Goal: Task Accomplishment & Management: Use online tool/utility

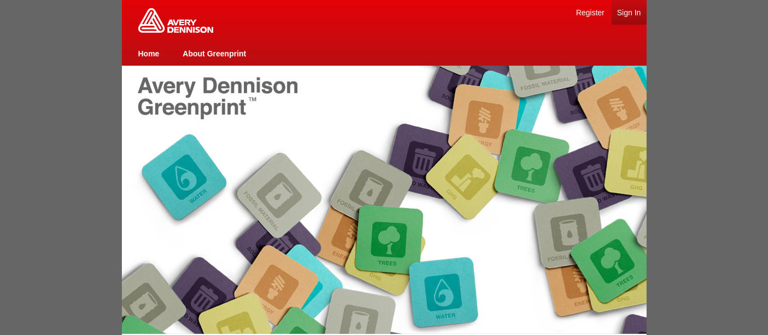
click at [627, 14] on link "Sign In" at bounding box center [629, 12] width 24 height 9
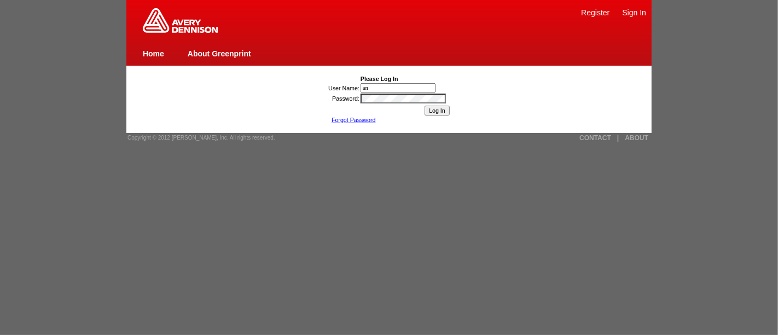
type input "[PERSON_NAME][EMAIL_ADDRESS][DOMAIN_NAME]"
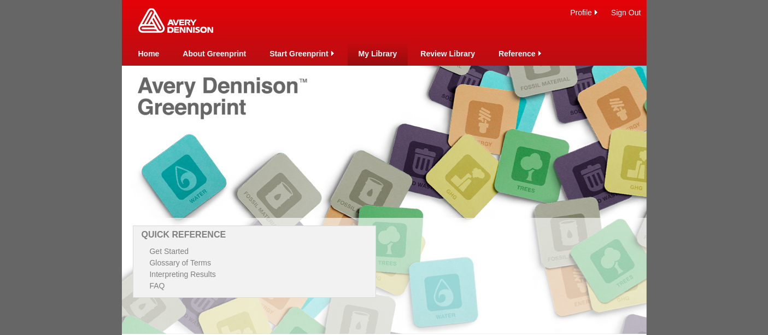
click at [385, 54] on link "My Library" at bounding box center [378, 53] width 39 height 9
click at [381, 52] on link "My Library" at bounding box center [378, 53] width 39 height 9
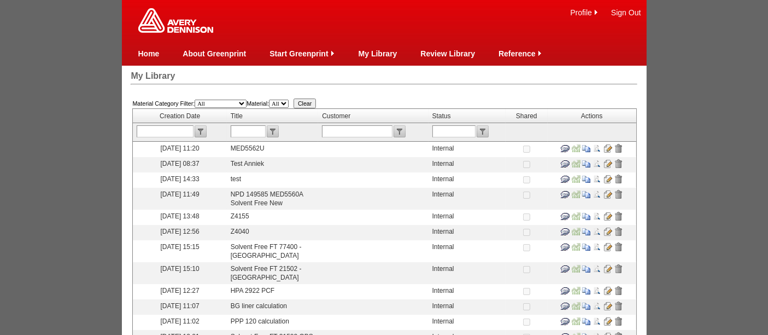
click at [248, 126] on input "text" at bounding box center [248, 131] width 35 height 12
type input "FT 73073"
click at [275, 128] on input "submit" at bounding box center [273, 131] width 12 height 12
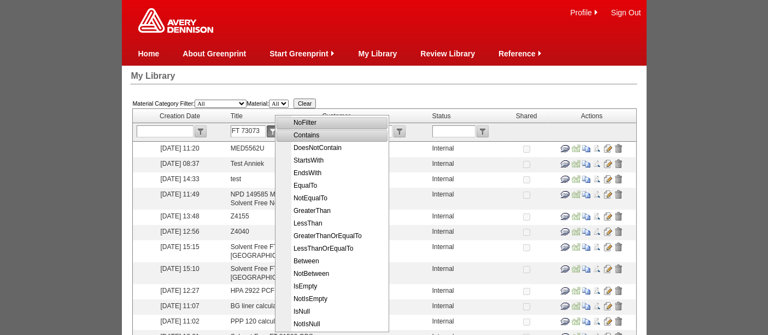
click at [308, 138] on span "Contains" at bounding box center [333, 135] width 110 height 13
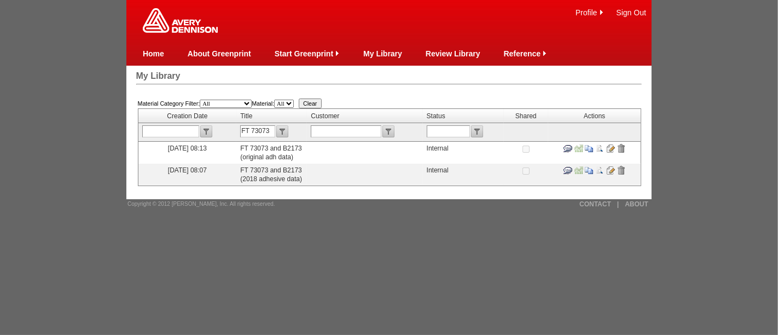
click at [588, 167] on input "image" at bounding box center [589, 170] width 9 height 9
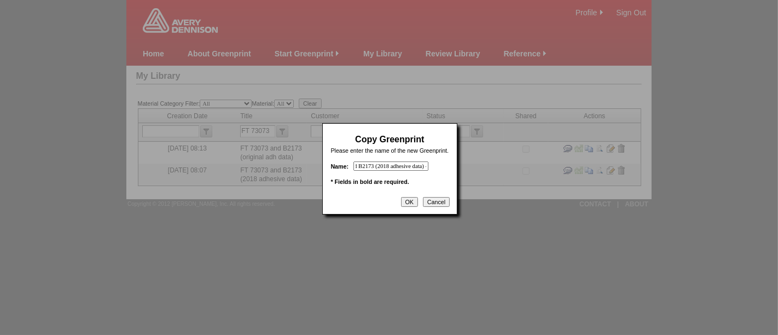
scroll to position [0, 66]
drag, startPoint x: 382, startPoint y: 163, endPoint x: 456, endPoint y: 166, distance: 74.4
click at [456, 166] on div "Material Category Filter: All Film and plastics Papers Liners Adhesives Yarns H…" at bounding box center [389, 142] width 506 height 108
type input "FT 73073"
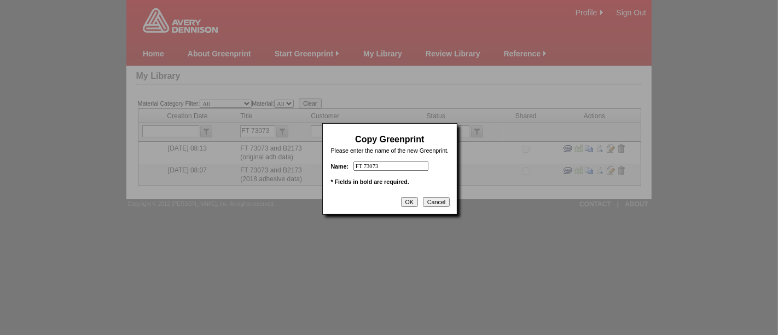
click at [409, 199] on input "OK" at bounding box center [409, 202] width 17 height 10
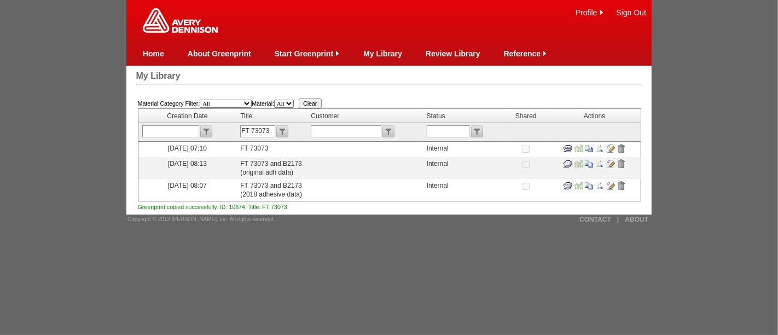
click at [611, 148] on input "image" at bounding box center [610, 148] width 9 height 9
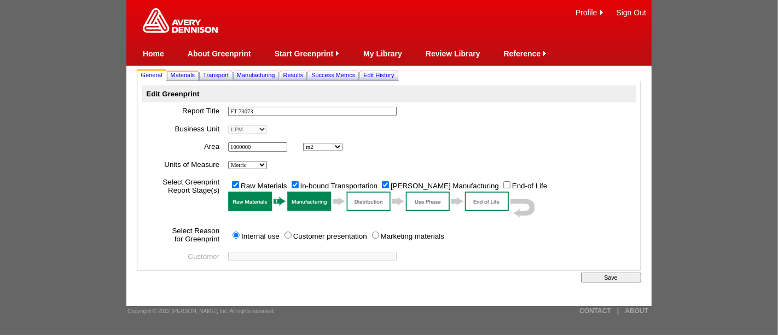
click at [193, 73] on span "Materials" at bounding box center [183, 75] width 25 height 7
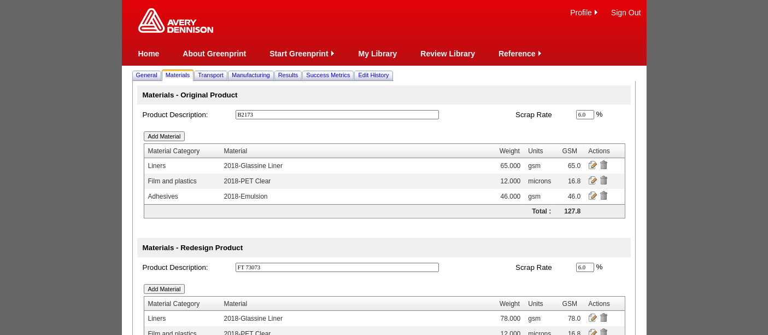
drag, startPoint x: 274, startPoint y: 116, endPoint x: 215, endPoint y: 113, distance: 58.6
click at [215, 113] on tr "Product Description: B2173 * Scrap Rate 6.0 % * *" at bounding box center [384, 114] width 494 height 20
type input "zero reference"
click at [594, 163] on input "image" at bounding box center [592, 164] width 9 height 9
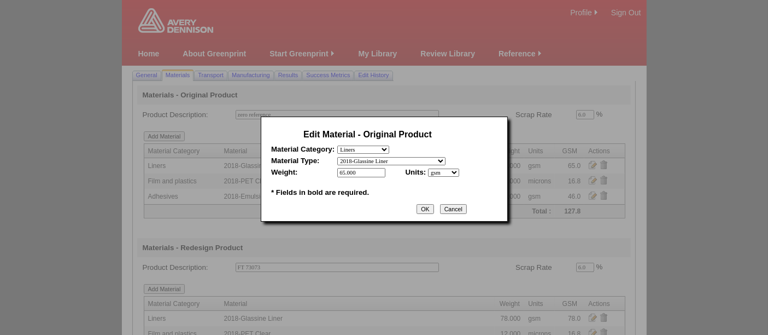
drag, startPoint x: 369, startPoint y: 170, endPoint x: 325, endPoint y: 167, distance: 43.9
click at [325, 168] on tr "Weight: 65.000 * * Units: - select mil lbs microns gsm *" at bounding box center [367, 172] width 193 height 9
type input "0"
click at [434, 205] on input "OK" at bounding box center [425, 209] width 17 height 10
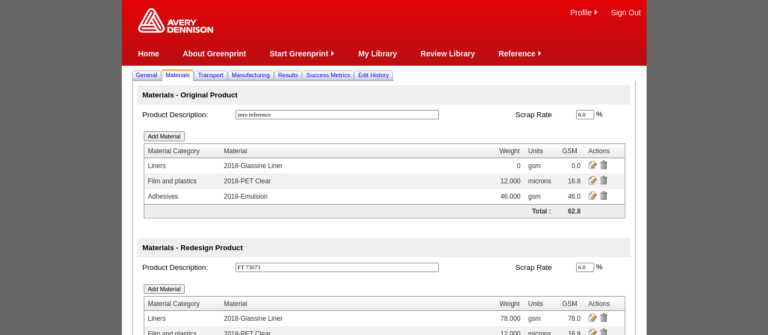
click at [595, 179] on input "image" at bounding box center [592, 180] width 9 height 9
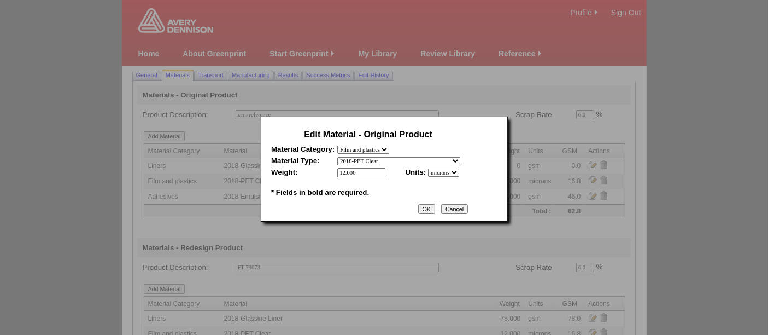
drag, startPoint x: 366, startPoint y: 170, endPoint x: 304, endPoint y: 165, distance: 62.6
click at [304, 165] on table "Edit Material - Original Product Material Category: - select Film and plastics …" at bounding box center [368, 163] width 200 height 78
type input "0"
click at [433, 206] on input "OK" at bounding box center [426, 209] width 17 height 10
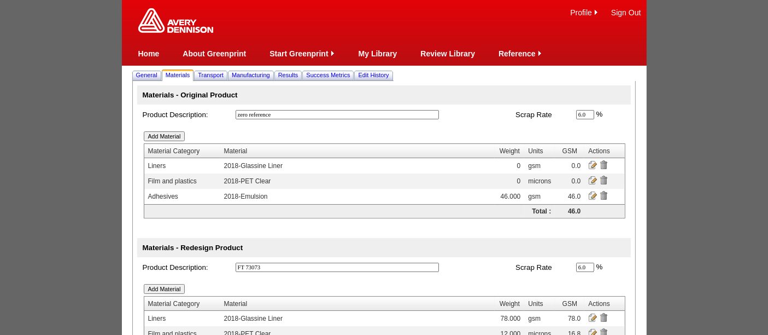
click at [589, 192] on input "image" at bounding box center [592, 195] width 9 height 9
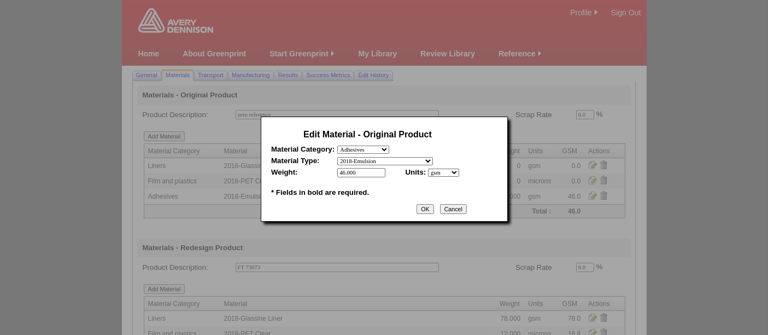
click at [360, 150] on select "- select Film and plastics Papers Liners Adhesives Miscellaneous" at bounding box center [363, 149] width 52 height 8
click at [337, 145] on select "- select Film and plastics Papers Liners Adhesives Miscellaneous" at bounding box center [363, 149] width 52 height 8
click at [398, 160] on select "- select 2018-Compostable Adhesive 2018-Emulsion 2018-Hotmelt 0% biobased 2018-…" at bounding box center [385, 161] width 96 height 8
select select "317"
click at [337, 157] on select "- select 2018-Compostable Adhesive 2018-Emulsion 2018-Hotmelt 0% biobased 2018-…" at bounding box center [385, 161] width 96 height 8
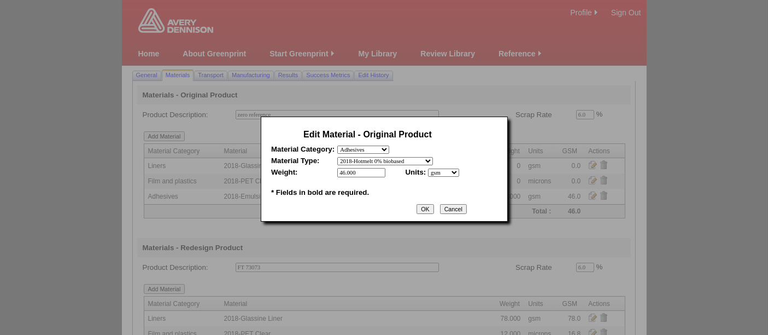
drag, startPoint x: 370, startPoint y: 172, endPoint x: 325, endPoint y: 167, distance: 45.1
click at [325, 168] on tr "Weight: 46.000 * * Units: - select mil lbs microns gsm *" at bounding box center [367, 172] width 193 height 9
type input "0"
click at [425, 205] on input "OK" at bounding box center [425, 209] width 17 height 10
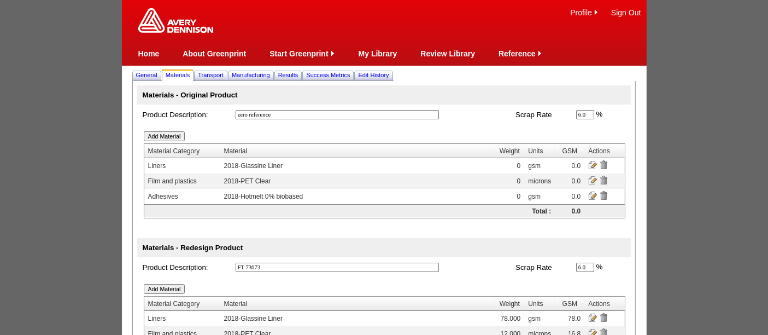
click at [175, 135] on input "Add Material" at bounding box center [165, 136] width 42 height 10
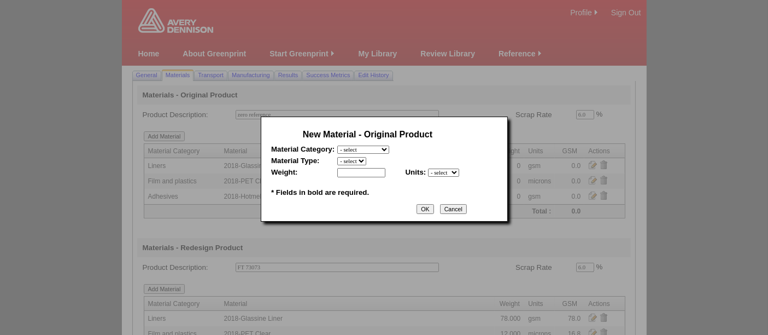
click at [383, 148] on select "- select Film and plastics Papers Liners Adhesives Miscellaneous" at bounding box center [363, 149] width 52 height 8
click at [456, 207] on input "Cancel" at bounding box center [453, 209] width 27 height 10
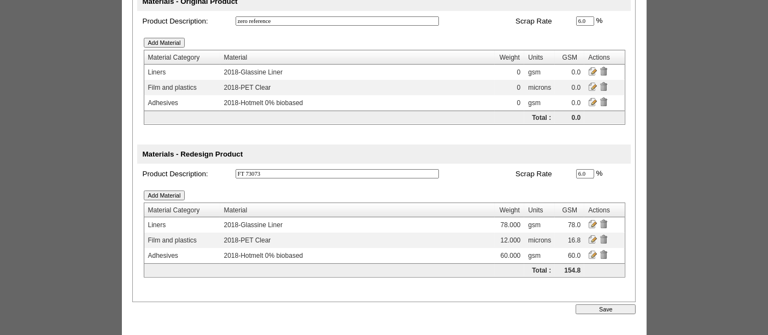
scroll to position [97, 0]
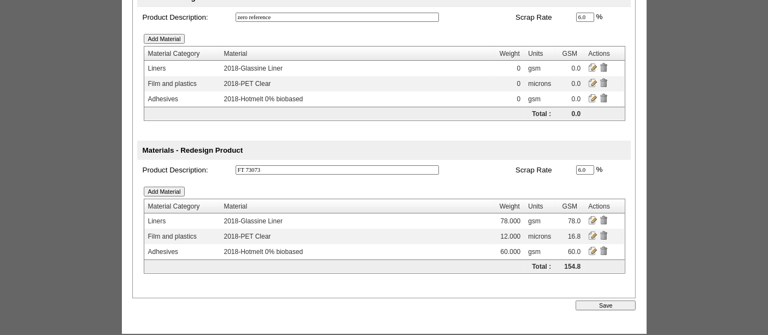
click at [593, 231] on input "image" at bounding box center [592, 235] width 9 height 9
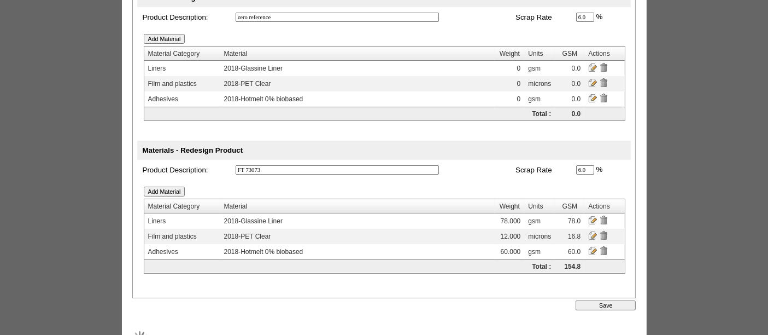
scroll to position [0, 0]
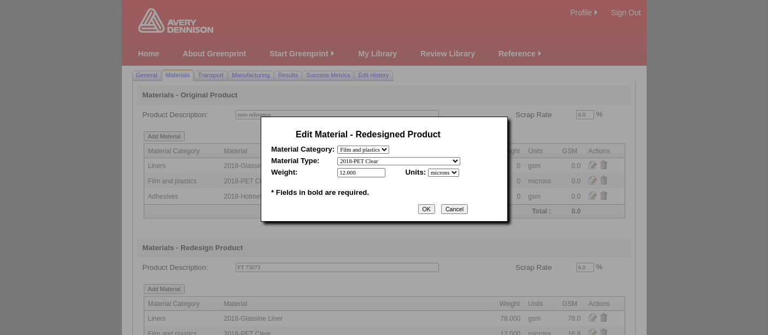
drag, startPoint x: 361, startPoint y: 173, endPoint x: 307, endPoint y: 169, distance: 53.7
click at [307, 169] on tr "Weight: 12.000 * * Units: - select mil lbs microns gsm *" at bounding box center [368, 172] width 194 height 9
type input "17"
click at [458, 170] on select "- select mil lbs microns gsm" at bounding box center [443, 172] width 31 height 8
select select "5"
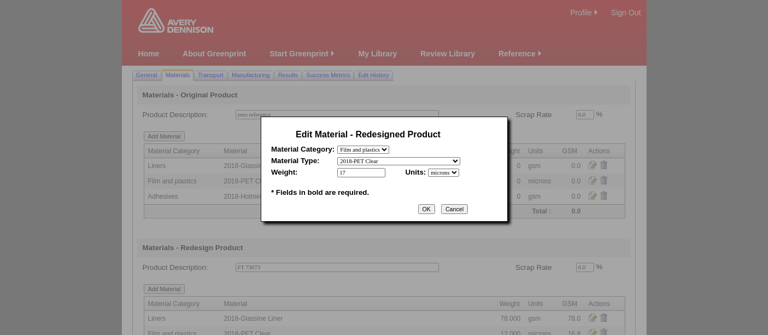
click at [428, 168] on select "- select mil lbs microns gsm" at bounding box center [443, 172] width 31 height 8
click at [428, 208] on input "OK" at bounding box center [426, 209] width 17 height 10
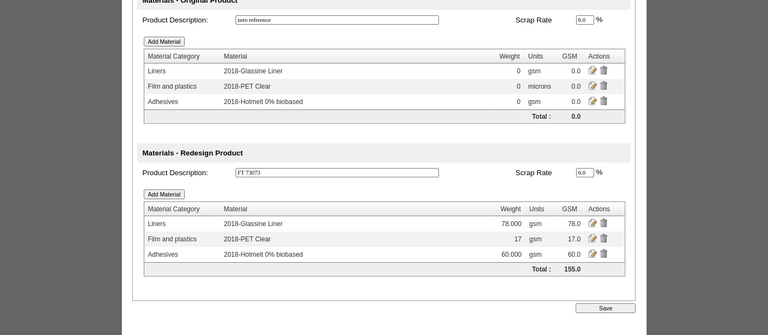
scroll to position [100, 0]
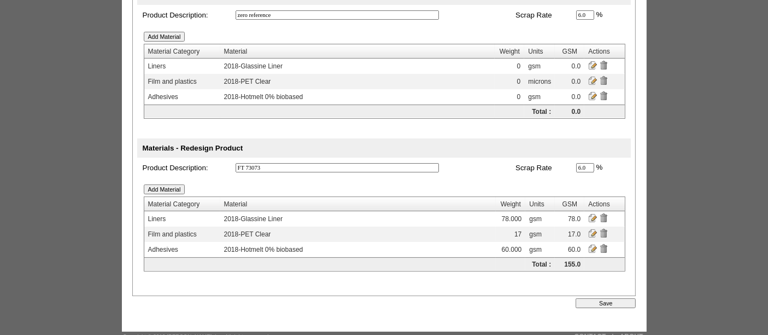
click at [602, 299] on input "Save" at bounding box center [606, 303] width 60 height 10
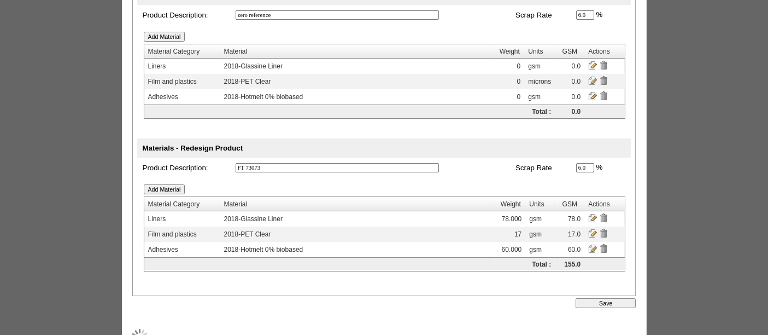
scroll to position [0, 0]
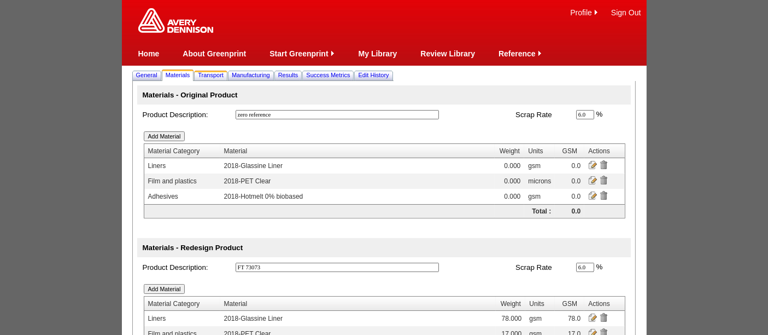
click at [218, 75] on span "Transport" at bounding box center [211, 75] width 26 height 7
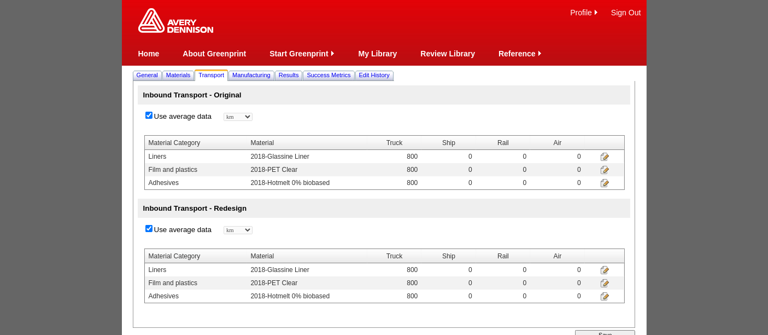
click at [147, 113] on input "Use average data" at bounding box center [148, 115] width 7 height 7
checkbox input "false"
click at [606, 155] on input "image" at bounding box center [604, 156] width 9 height 9
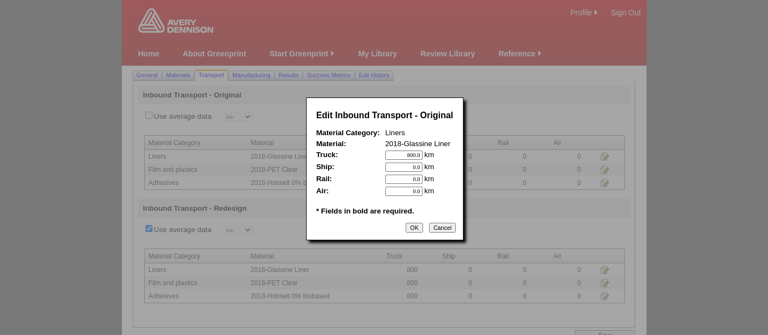
drag, startPoint x: 400, startPoint y: 153, endPoint x: 435, endPoint y: 155, distance: 35.1
click at [435, 155] on td "800.0 km * *" at bounding box center [419, 154] width 68 height 9
type input "0"
click at [412, 224] on input "OK" at bounding box center [414, 228] width 17 height 10
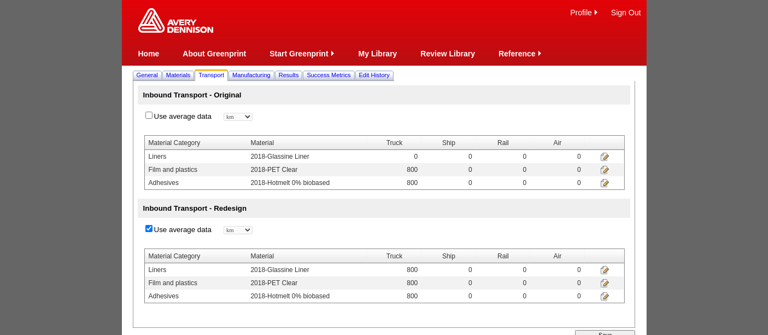
click at [606, 170] on input "image" at bounding box center [604, 169] width 9 height 9
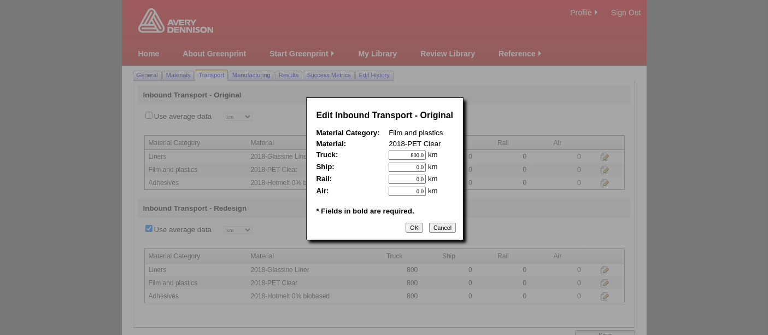
drag, startPoint x: 400, startPoint y: 152, endPoint x: 458, endPoint y: 152, distance: 58.0
click at [458, 152] on div "Edit Inbound Transport - Original Material Category: Film and plastics Material…" at bounding box center [385, 168] width 158 height 143
type input "0"
click at [414, 224] on input "OK" at bounding box center [414, 228] width 17 height 10
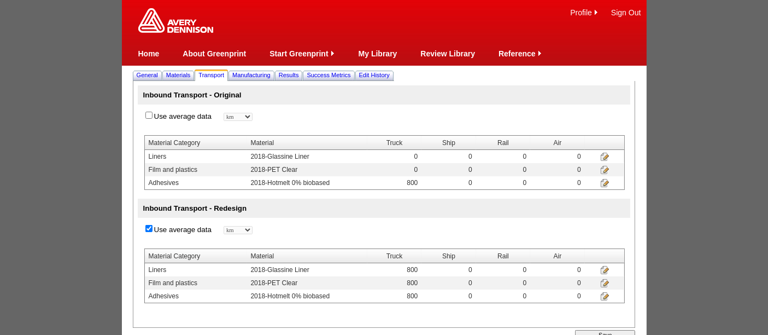
click at [606, 182] on input "image" at bounding box center [604, 182] width 9 height 9
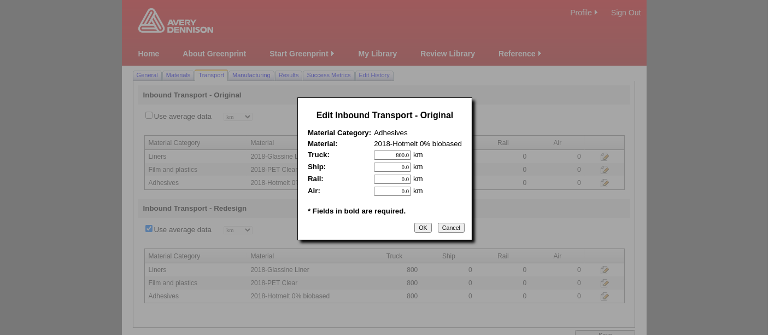
drag, startPoint x: 387, startPoint y: 152, endPoint x: 422, endPoint y: 153, distance: 35.0
click at [422, 153] on td "800.0 km * *" at bounding box center [418, 154] width 88 height 9
type input "0"
click at [422, 224] on input "OK" at bounding box center [422, 228] width 17 height 10
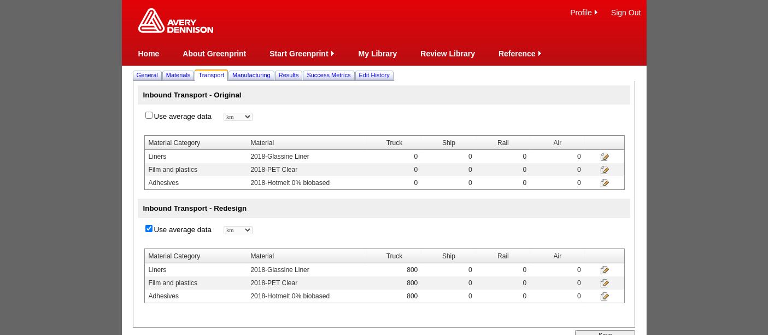
scroll to position [33, 0]
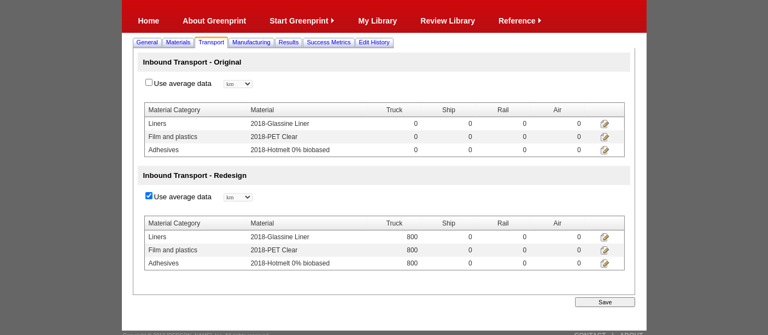
click at [603, 303] on input "Save" at bounding box center [605, 302] width 60 height 10
click at [265, 42] on span "Manufacturing" at bounding box center [251, 42] width 38 height 7
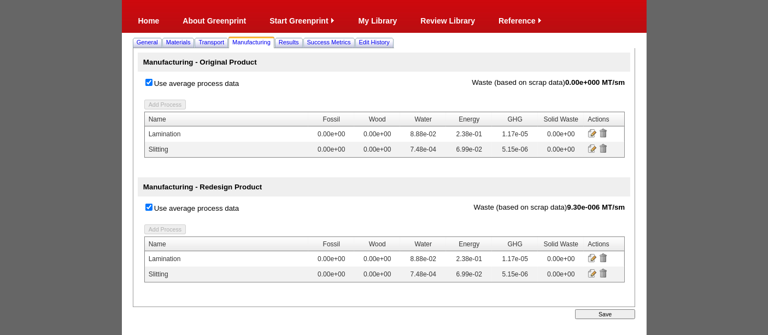
click at [148, 82] on input "Use average process data" at bounding box center [148, 82] width 7 height 7
checkbox input "false"
click at [604, 131] on input "image" at bounding box center [603, 132] width 9 height 9
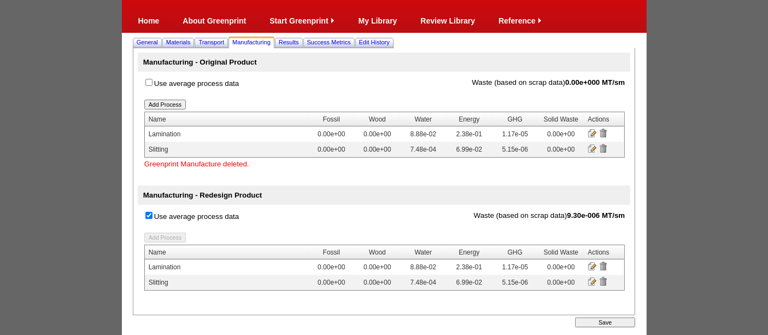
drag, startPoint x: 604, startPoint y: 148, endPoint x: 449, endPoint y: 46, distance: 184.7
click at [604, 148] on input "image" at bounding box center [603, 148] width 9 height 9
click at [608, 319] on input "Save" at bounding box center [605, 322] width 60 height 10
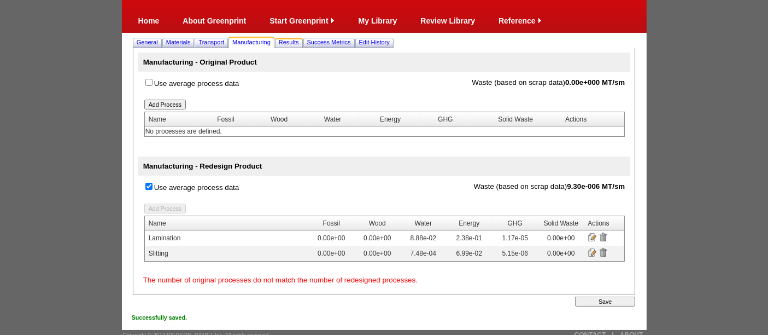
click at [299, 42] on span "Results" at bounding box center [289, 42] width 20 height 7
